Goal: Task Accomplishment & Management: Complete application form

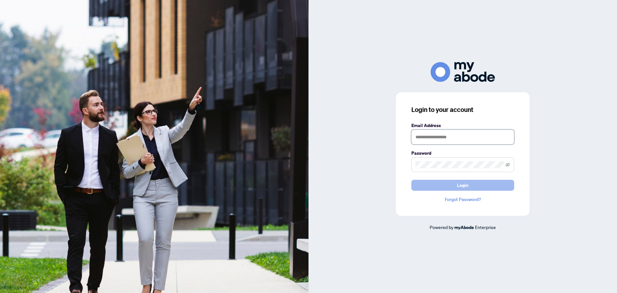
type input "**********"
click at [441, 186] on button "Login" at bounding box center [462, 185] width 103 height 11
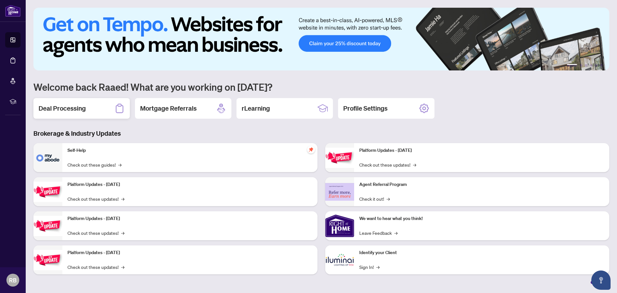
click at [68, 108] on h2 "Deal Processing" at bounding box center [62, 108] width 47 height 9
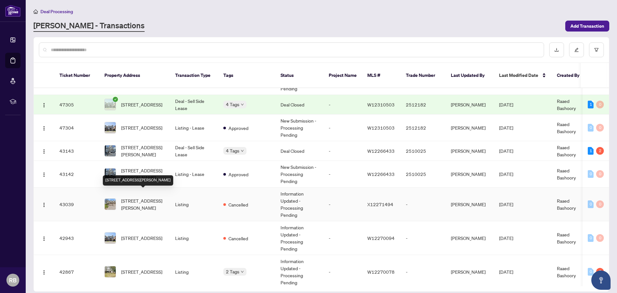
scroll to position [161, 0]
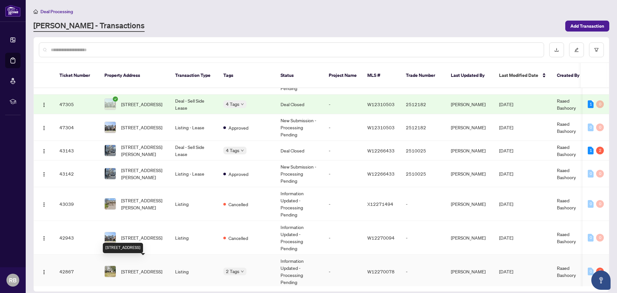
click at [145, 268] on span "[STREET_ADDRESS]" at bounding box center [141, 271] width 41 height 7
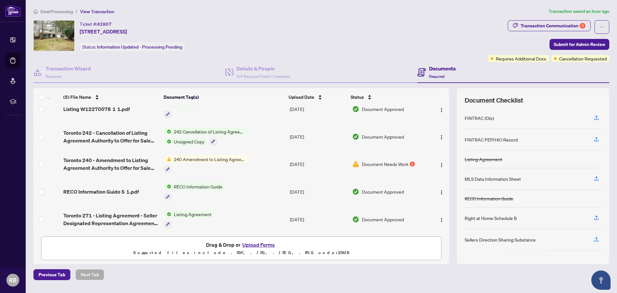
scroll to position [12, 0]
click at [259, 244] on button "Upload Forms" at bounding box center [258, 244] width 36 height 8
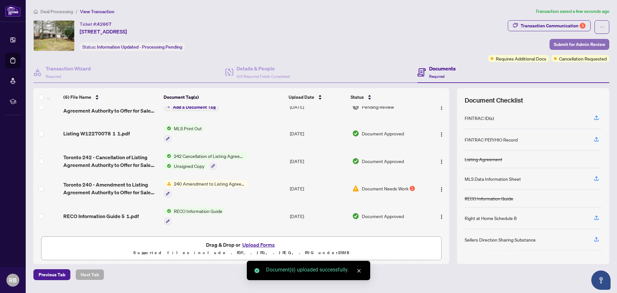
click at [577, 43] on span "Submit for Admin Review" at bounding box center [579, 44] width 51 height 10
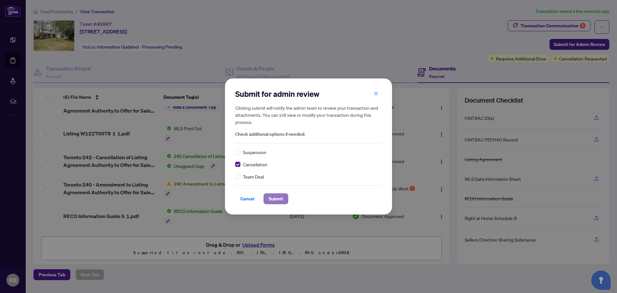
click at [275, 199] on span "Submit" at bounding box center [276, 198] width 14 height 10
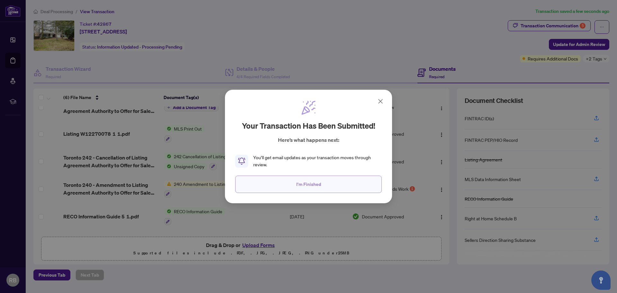
click at [304, 184] on span "I'm Finished" at bounding box center [308, 184] width 25 height 10
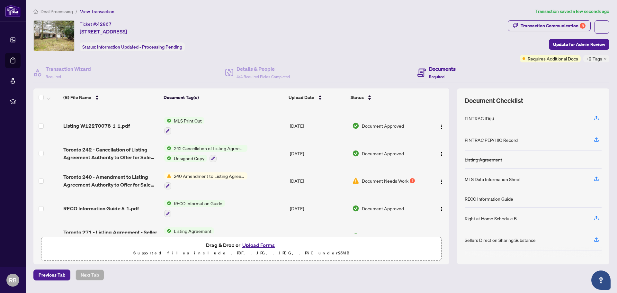
scroll to position [38, 0]
